Goal: Transaction & Acquisition: Book appointment/travel/reservation

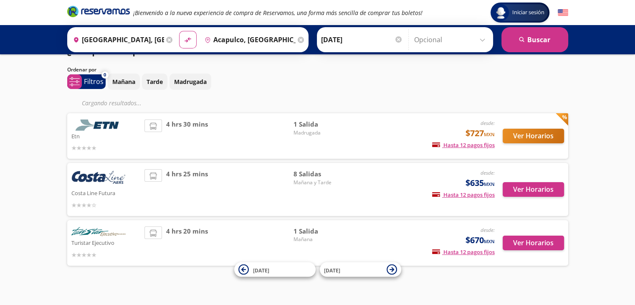
scroll to position [19, 0]
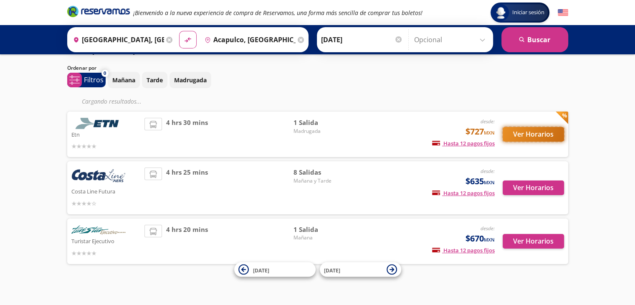
click at [514, 130] on button "Ver Horarios" at bounding box center [533, 134] width 61 height 15
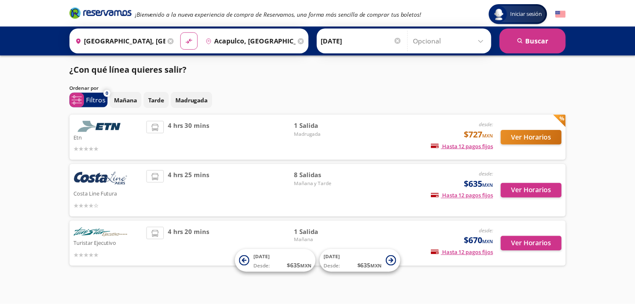
scroll to position [9, 0]
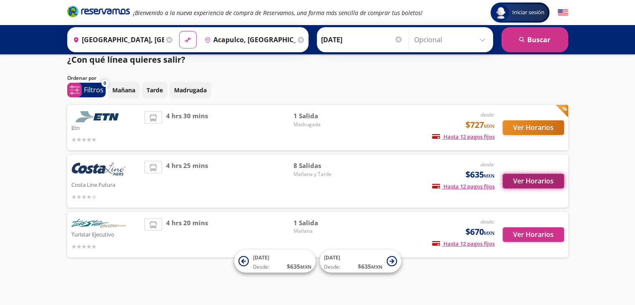
click at [523, 180] on button "Ver Horarios" at bounding box center [533, 181] width 61 height 15
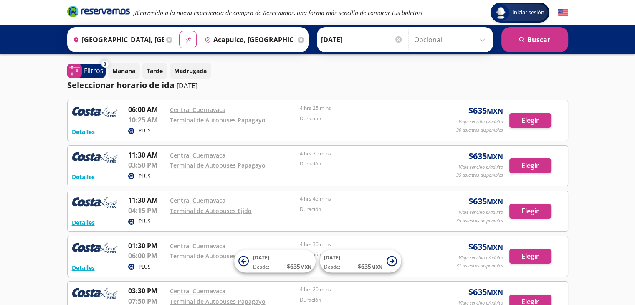
scroll to position [9, 0]
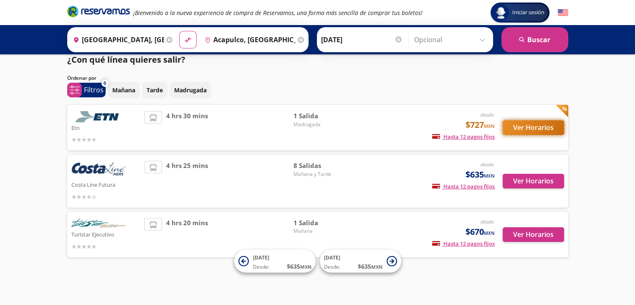
click at [512, 126] on button "Ver Horarios" at bounding box center [533, 127] width 61 height 15
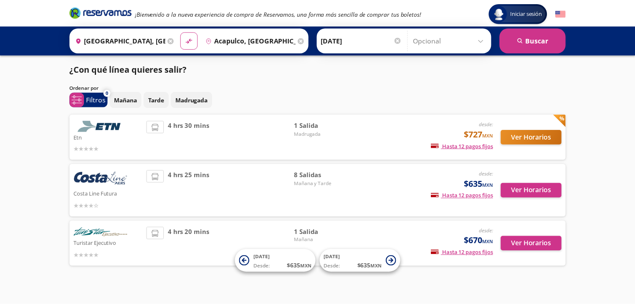
scroll to position [9, 0]
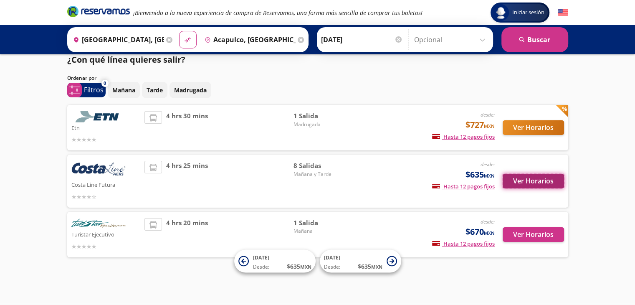
click at [524, 178] on button "Ver Horarios" at bounding box center [533, 181] width 61 height 15
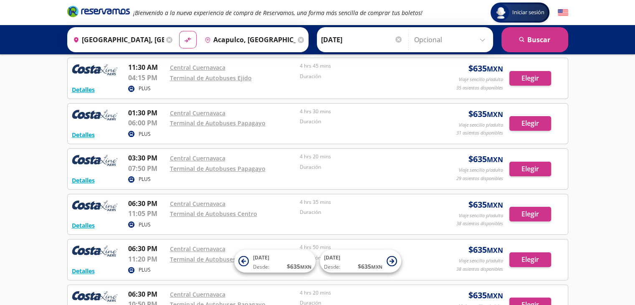
scroll to position [134, 0]
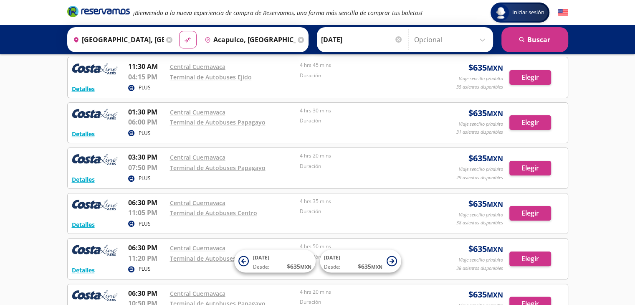
scroll to position [9, 0]
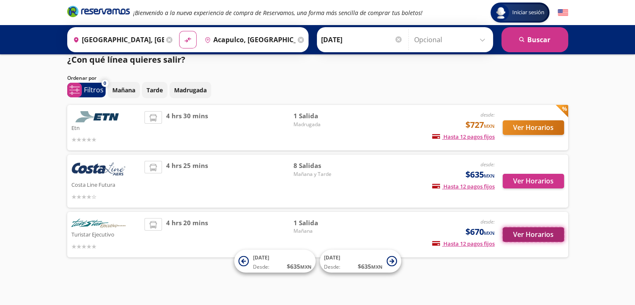
click at [541, 238] on button "Ver Horarios" at bounding box center [533, 234] width 61 height 15
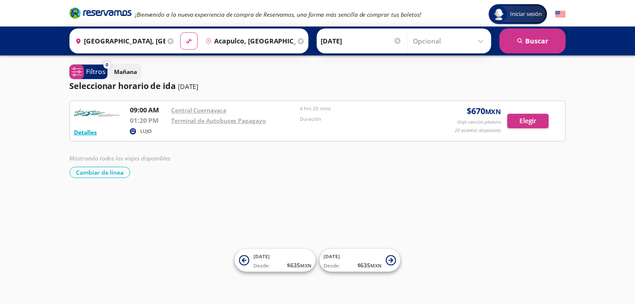
scroll to position [9, 0]
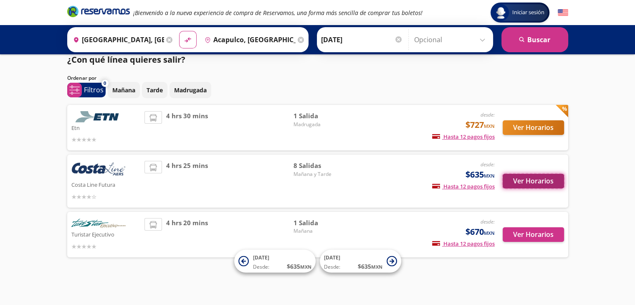
click at [529, 183] on button "Ver Horarios" at bounding box center [533, 181] width 61 height 15
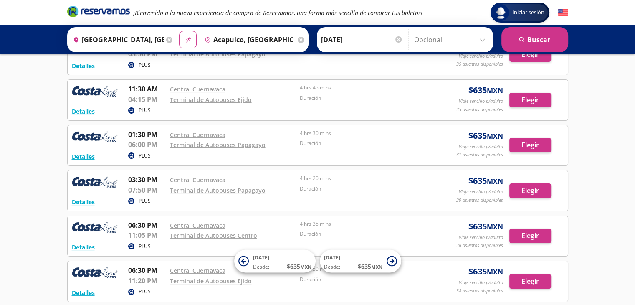
scroll to position [112, 0]
click at [524, 188] on button "Elegir" at bounding box center [531, 190] width 42 height 15
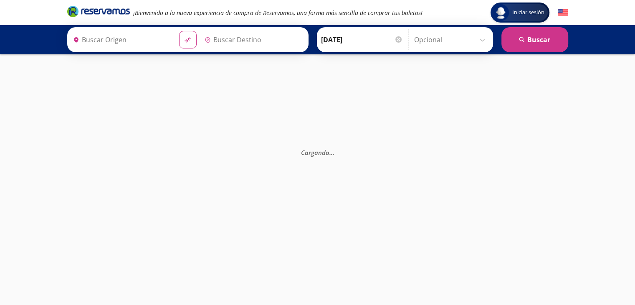
type input "[GEOGRAPHIC_DATA], [GEOGRAPHIC_DATA]"
type input "Acapulco, [GEOGRAPHIC_DATA]"
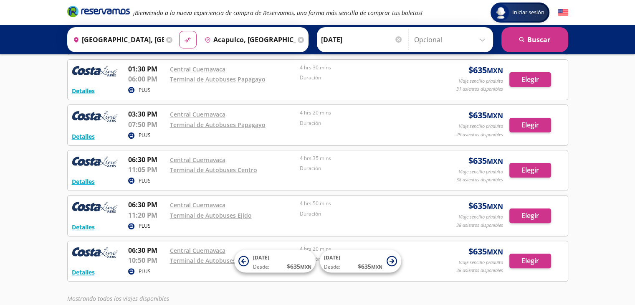
scroll to position [177, 0]
